Goal: Task Accomplishment & Management: Complete application form

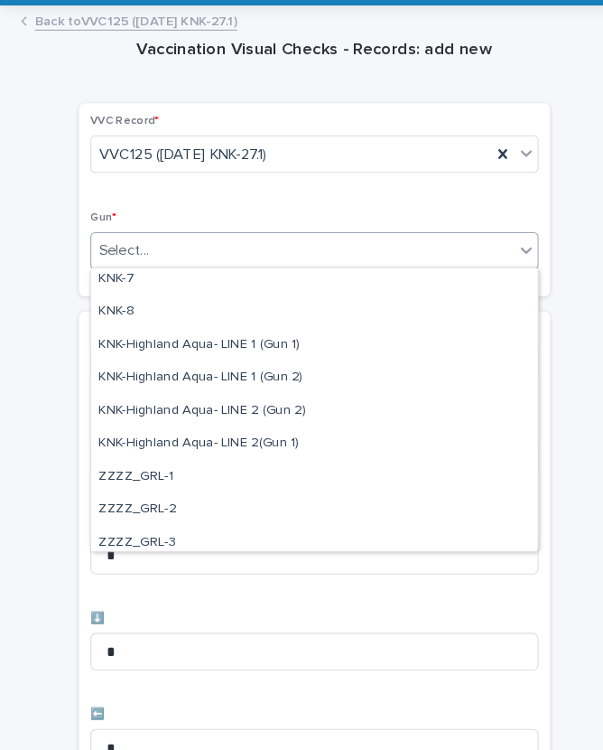
scroll to position [522, 0]
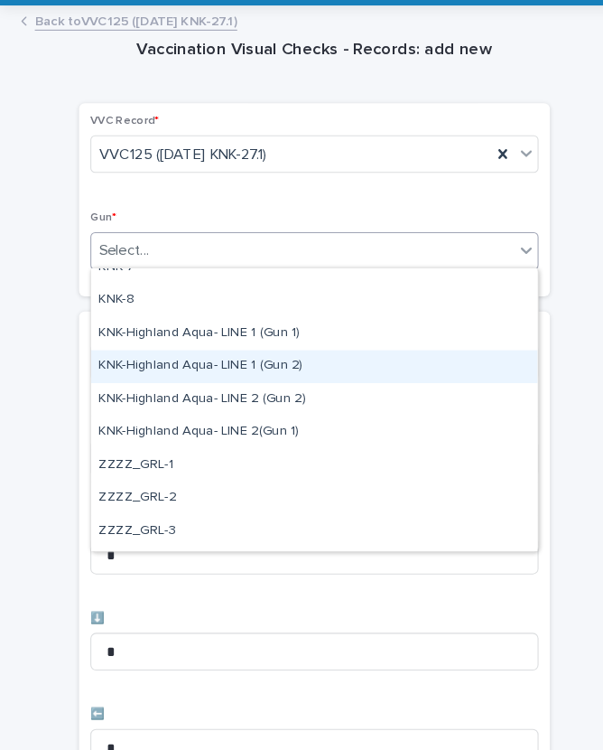
click at [217, 367] on div "KNK-Highland Aqua- LINE 1 (Gun 2)" at bounding box center [302, 383] width 428 height 32
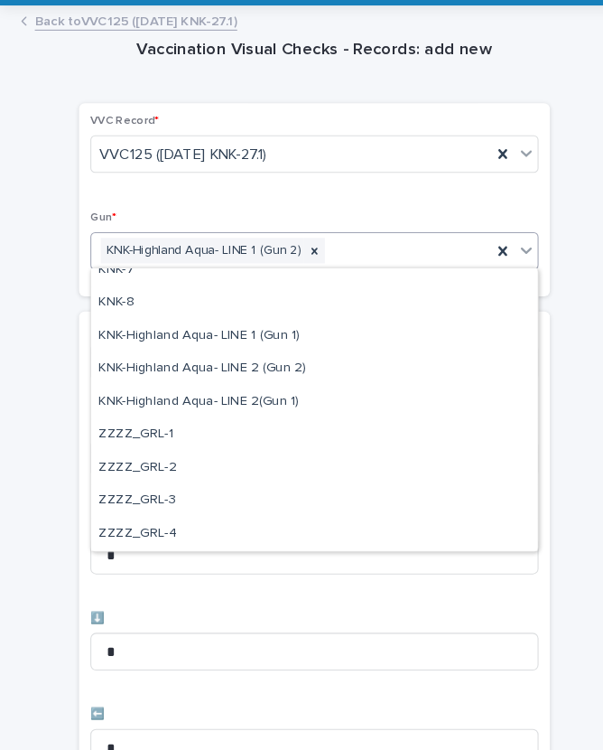
scroll to position [519, 0]
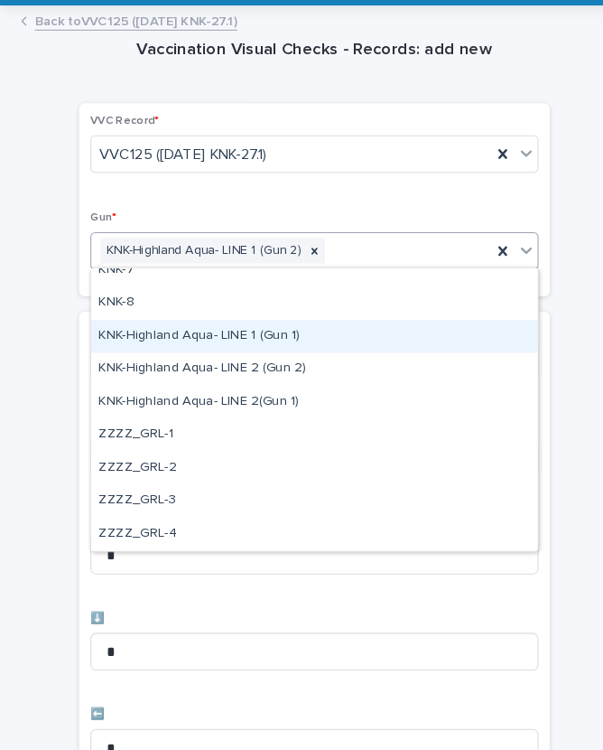
click at [215, 338] on div "KNK-Highland Aqua- LINE 1 (Gun 1)" at bounding box center [302, 354] width 428 height 32
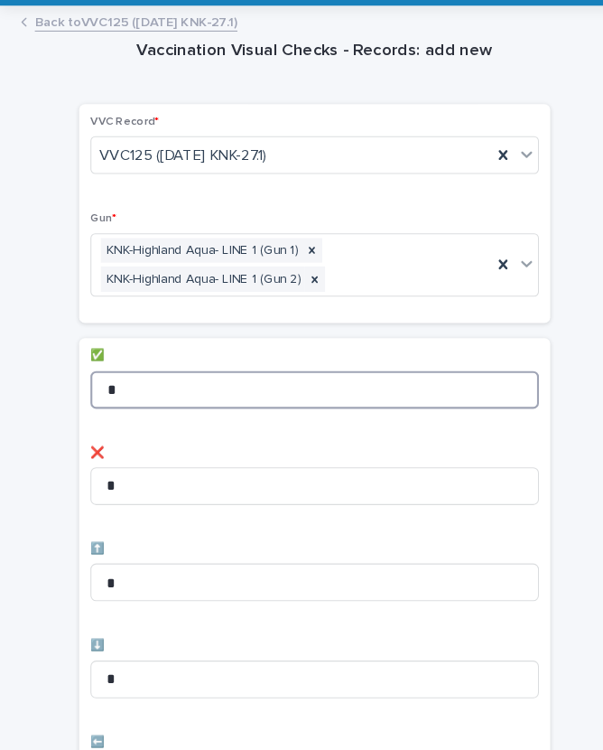
click at [202, 386] on input "*" at bounding box center [302, 404] width 430 height 36
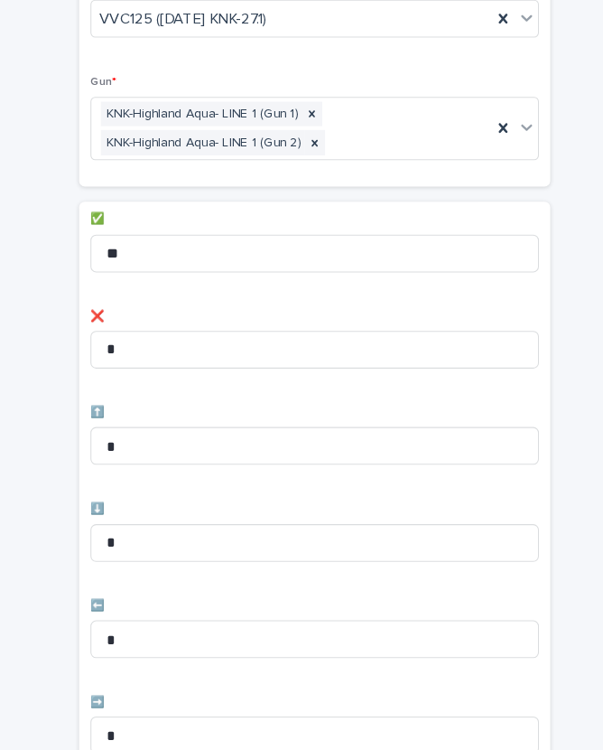
scroll to position [350, 0]
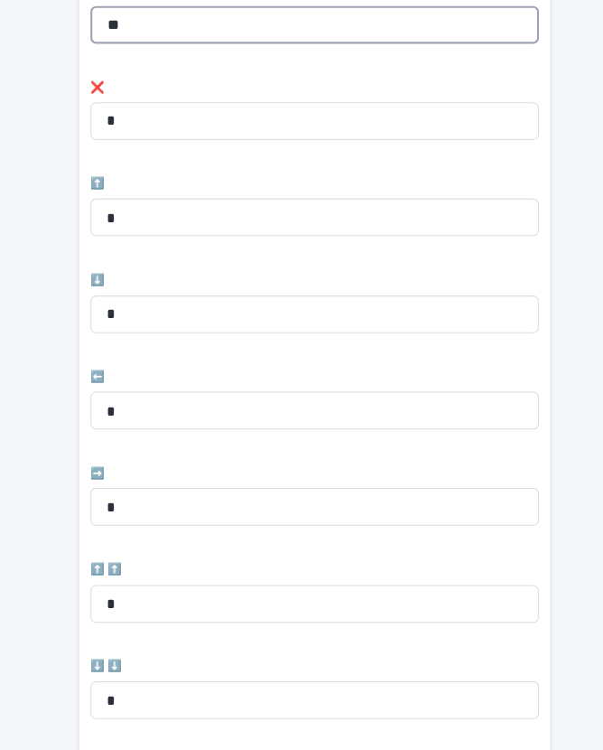
type input "**"
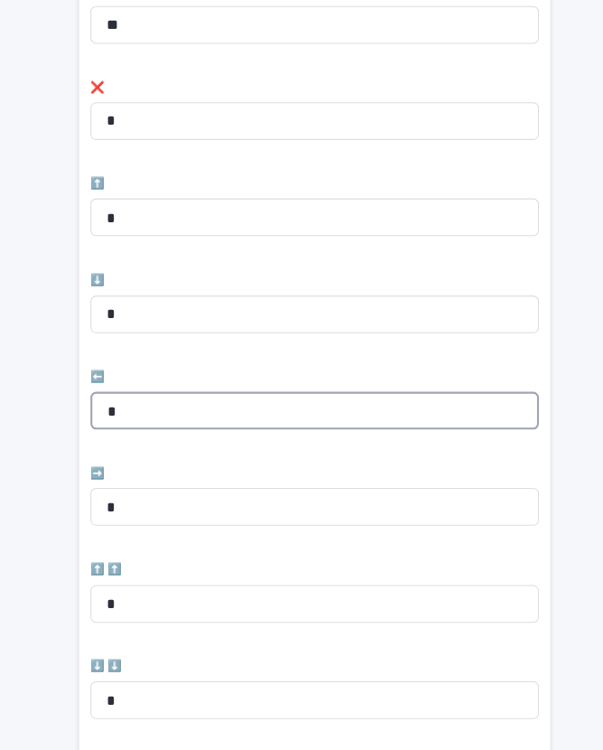
click at [189, 406] on input "*" at bounding box center [302, 424] width 430 height 36
click at [208, 406] on input "*" at bounding box center [302, 424] width 430 height 36
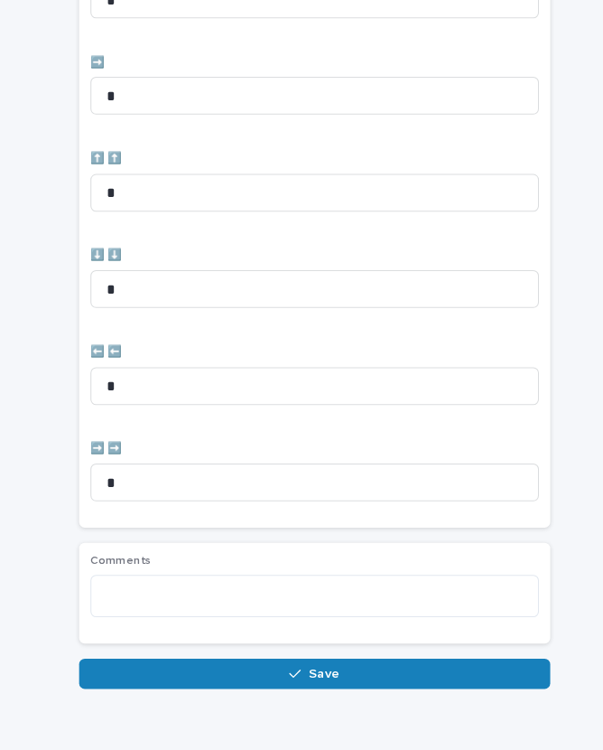
scroll to position [743, 0]
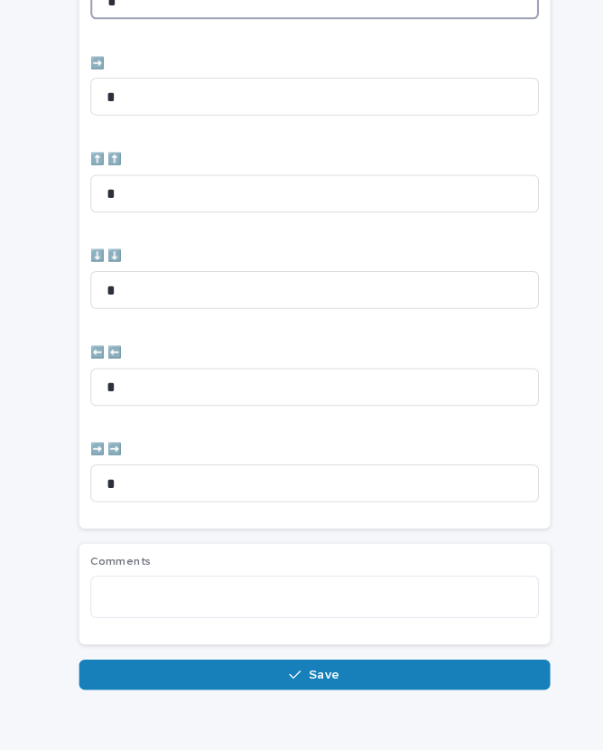
type input "*"
click at [320, 662] on button "Save" at bounding box center [302, 676] width 452 height 29
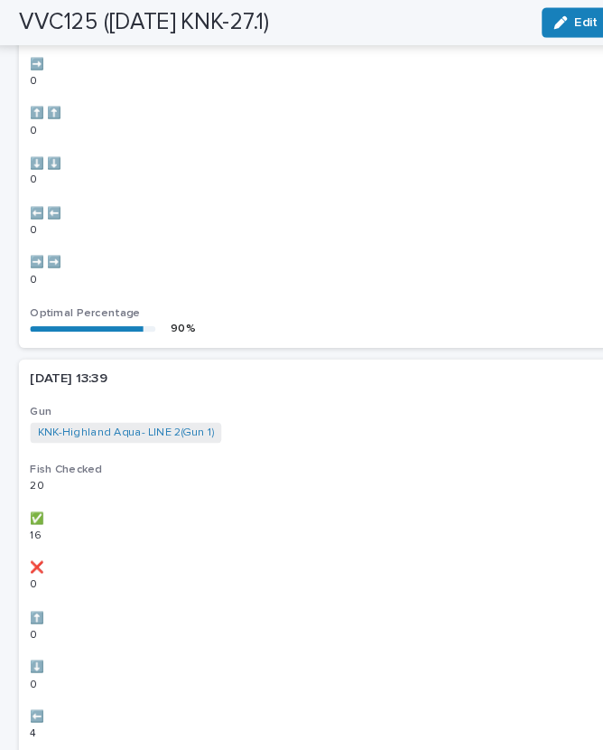
scroll to position [0, 0]
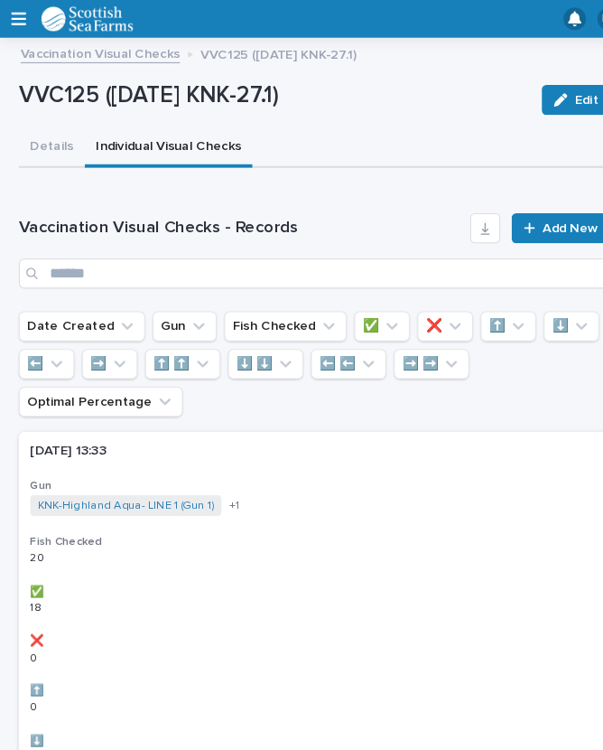
click at [538, 217] on span "Add New" at bounding box center [546, 218] width 53 height 13
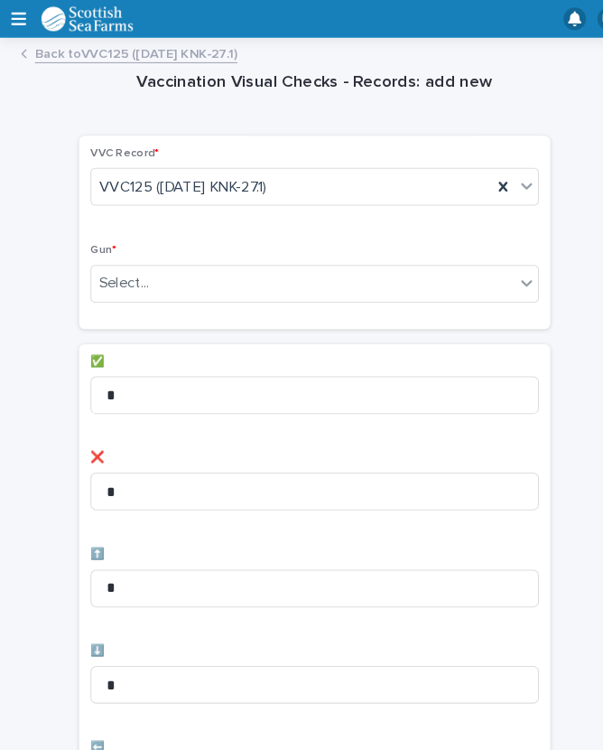
click at [297, 276] on div "Select..." at bounding box center [291, 272] width 406 height 30
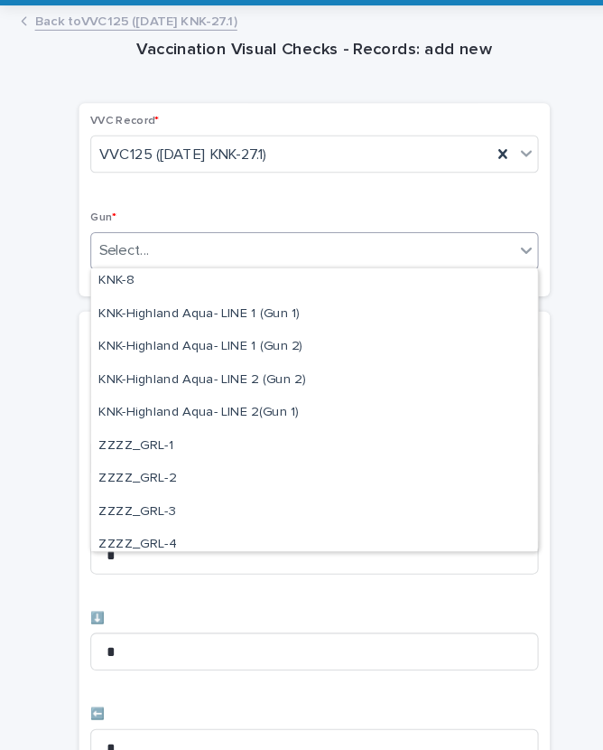
scroll to position [551, 0]
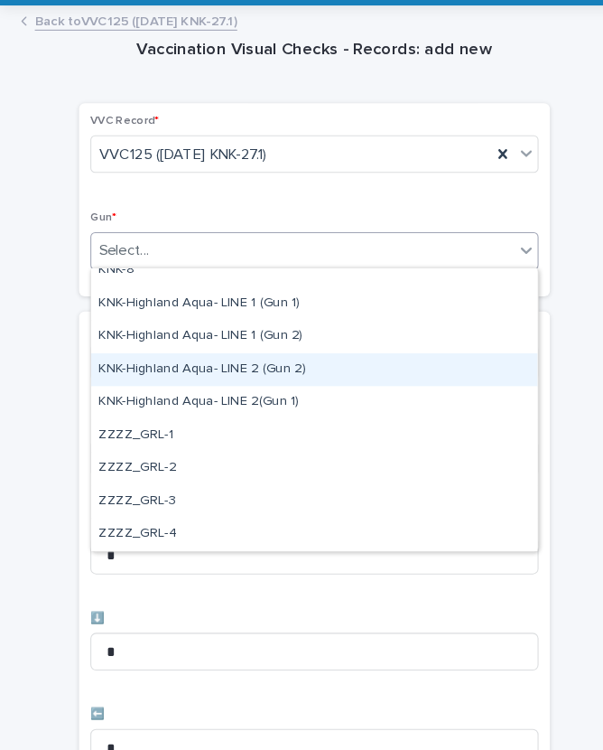
click at [267, 369] on div "KNK-Highland Aqua- LINE 2 (Gun 2)" at bounding box center [302, 385] width 428 height 32
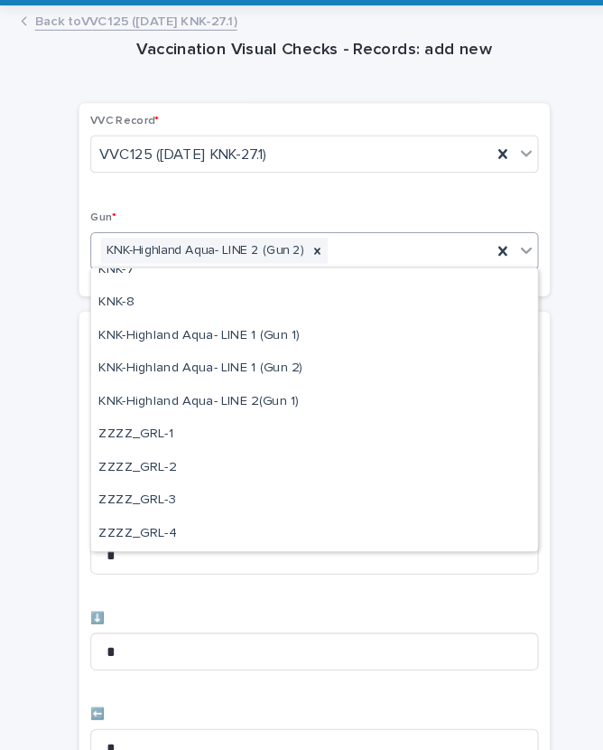
scroll to position [519, 0]
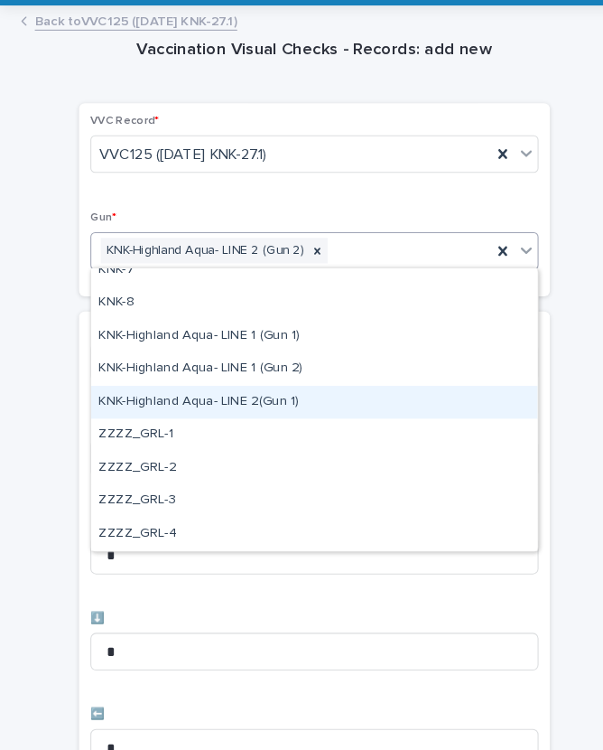
click at [228, 401] on div "KNK-Highland Aqua- LINE 2(Gun 1)" at bounding box center [302, 417] width 428 height 32
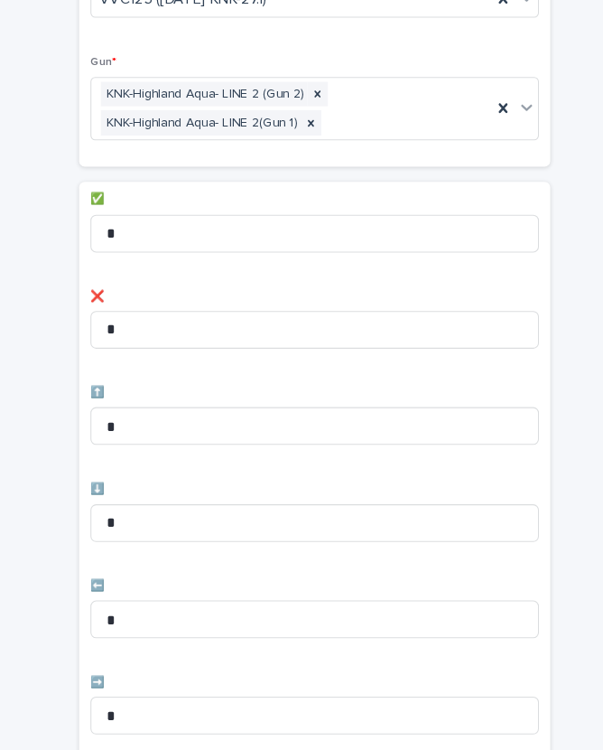
scroll to position [177, 0]
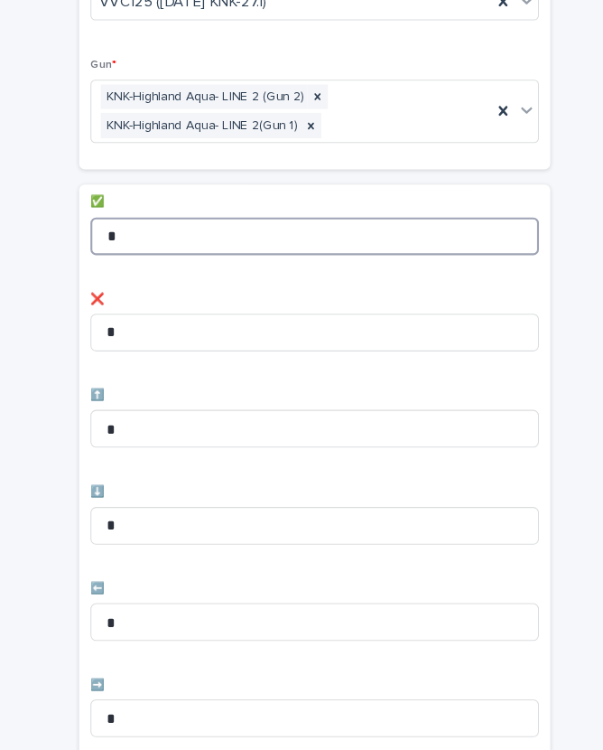
click at [183, 220] on input "*" at bounding box center [302, 227] width 430 height 36
click at [179, 212] on input "*" at bounding box center [302, 227] width 430 height 36
click at [213, 212] on input "*" at bounding box center [302, 227] width 430 height 36
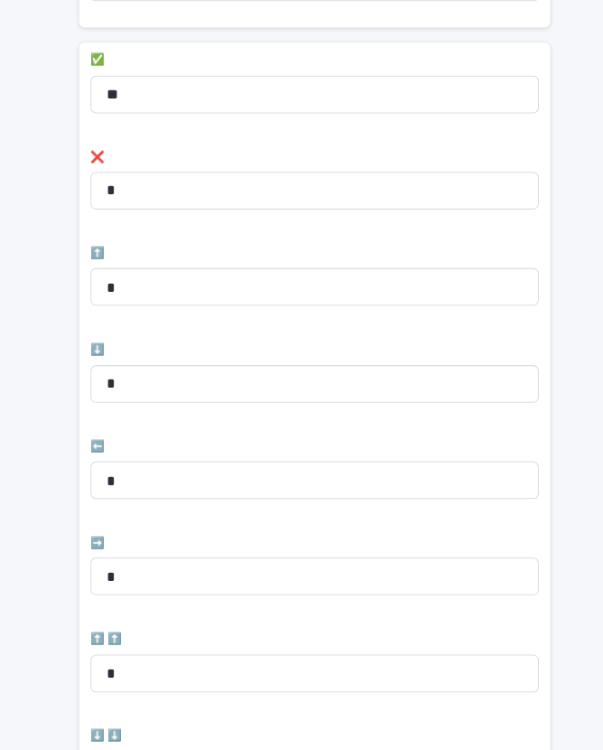
scroll to position [351, 0]
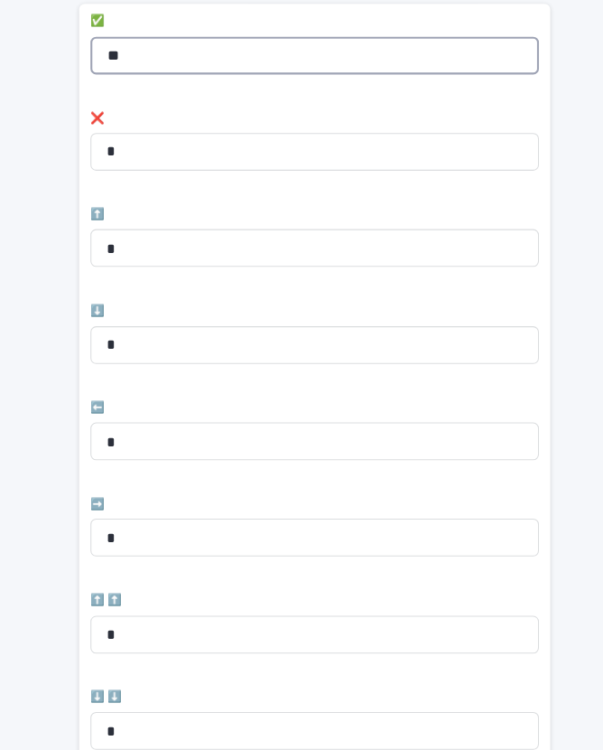
type input "**"
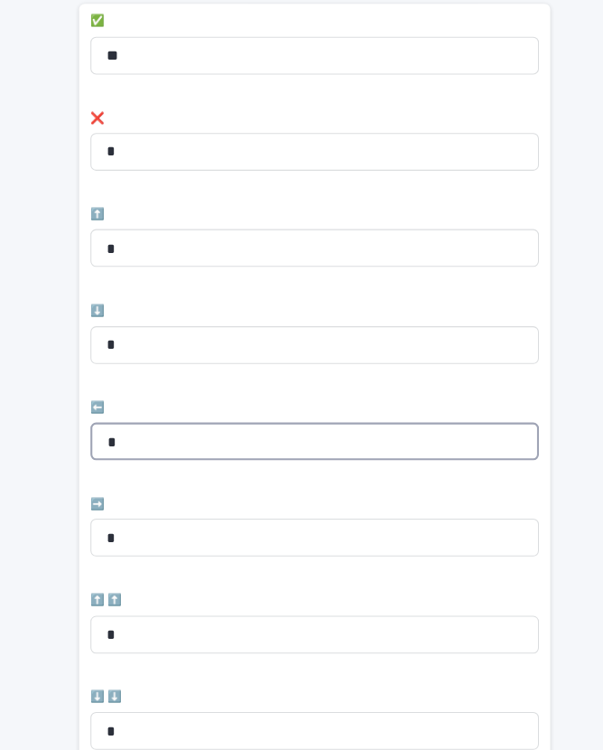
click at [164, 411] on input "*" at bounding box center [302, 423] width 430 height 36
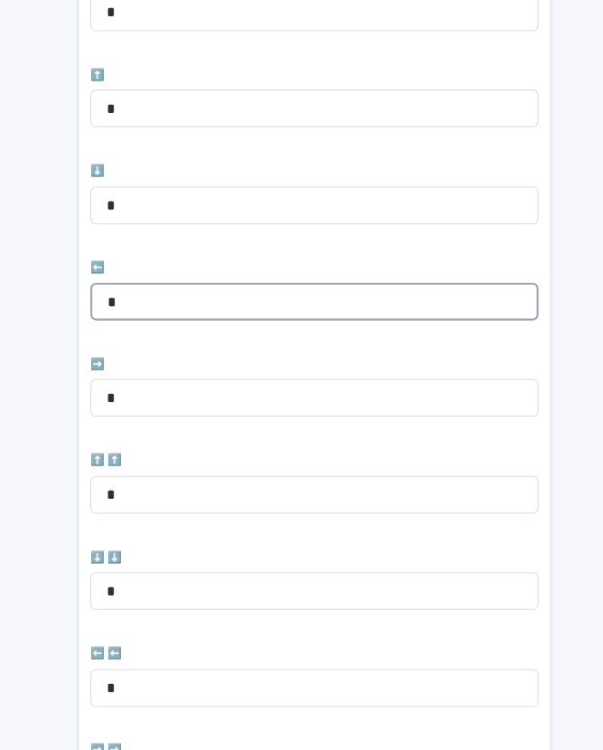
scroll to position [527, 0]
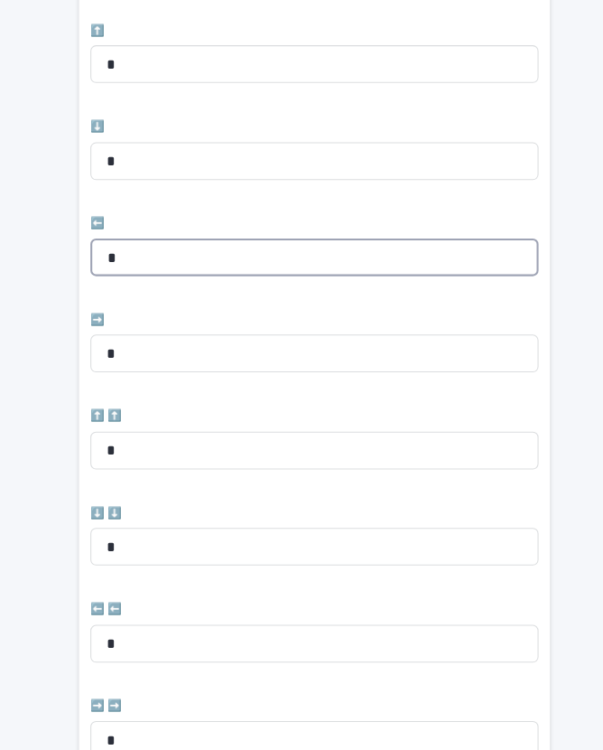
type input "*"
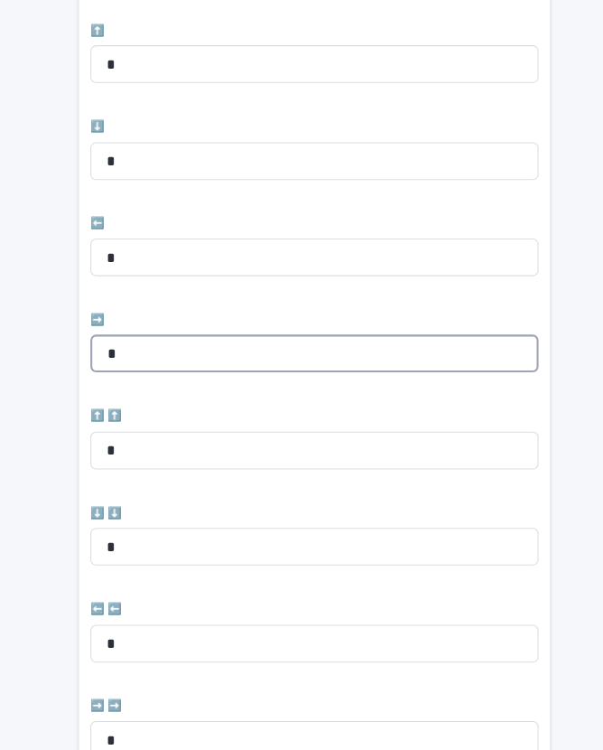
click at [156, 322] on input "*" at bounding box center [302, 339] width 430 height 36
click at [189, 324] on input "*" at bounding box center [302, 339] width 430 height 36
click at [208, 324] on input "*" at bounding box center [302, 339] width 430 height 36
click at [207, 323] on input "*" at bounding box center [302, 339] width 430 height 36
click at [128, 329] on input "*" at bounding box center [302, 339] width 430 height 36
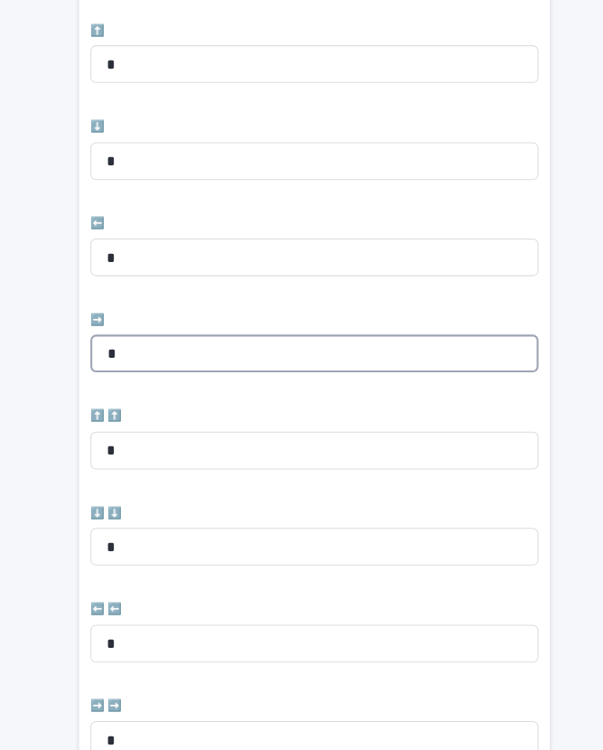
click at [128, 329] on input "*" at bounding box center [302, 339] width 430 height 36
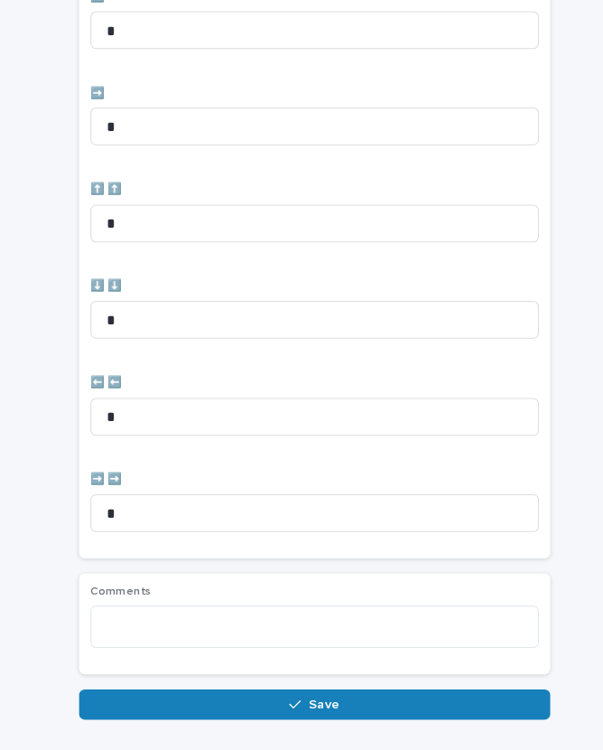
scroll to position [743, 0]
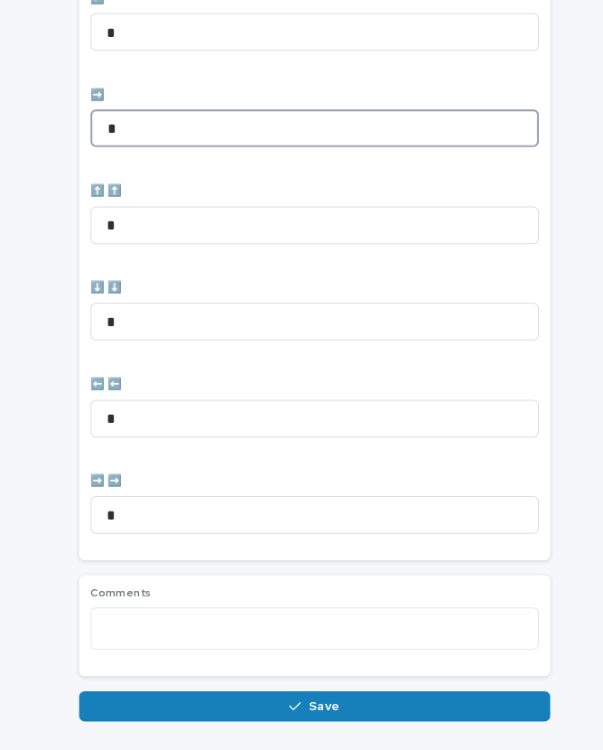
type input "*"
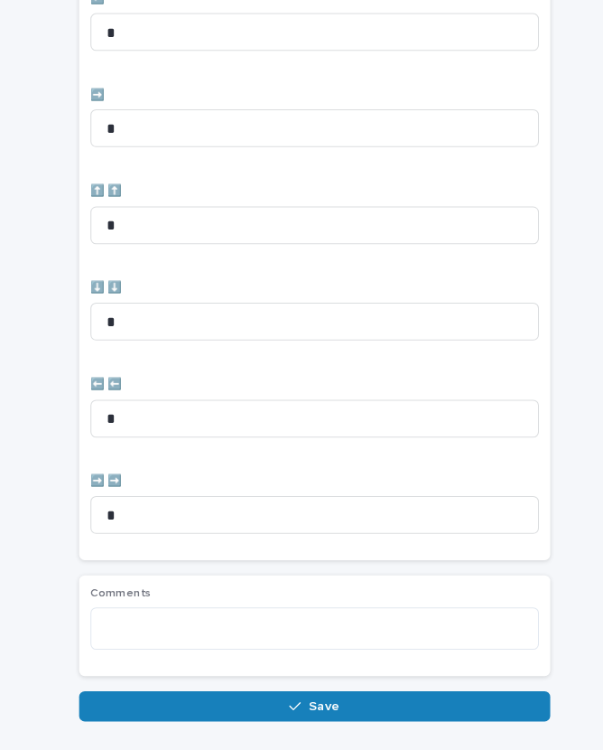
click at [285, 670] on icon "button" at bounding box center [282, 676] width 11 height 13
